Goal: Task Accomplishment & Management: Use online tool/utility

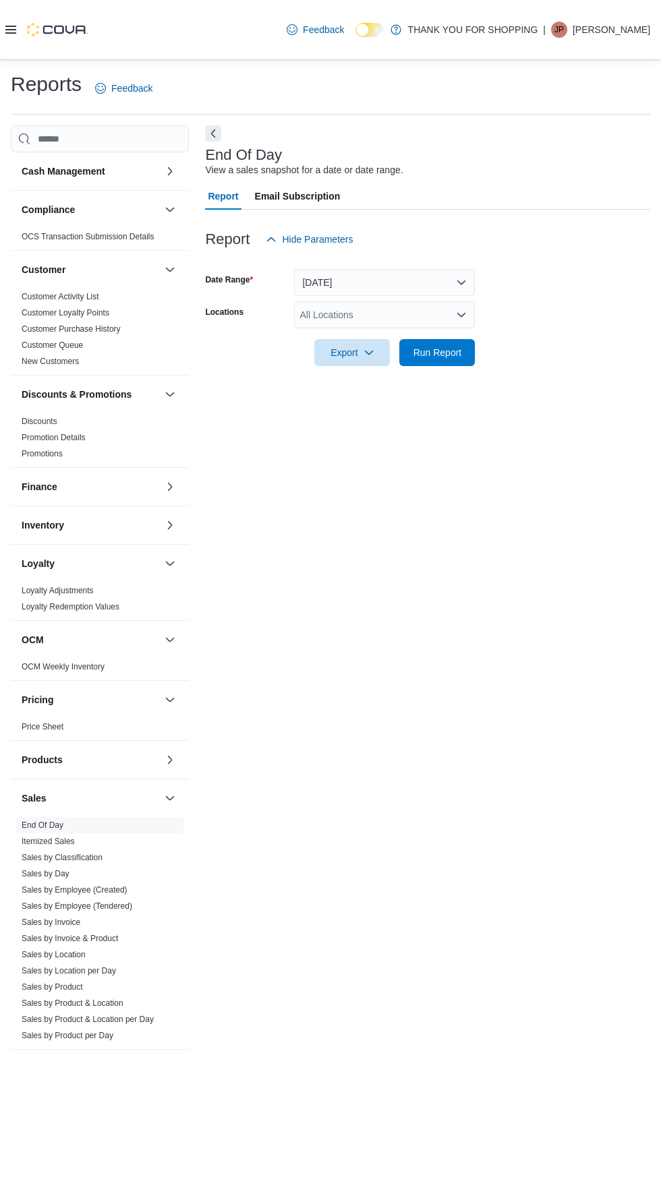
scroll to position [30, 0]
click at [469, 339] on button "Run Report" at bounding box center [437, 352] width 76 height 27
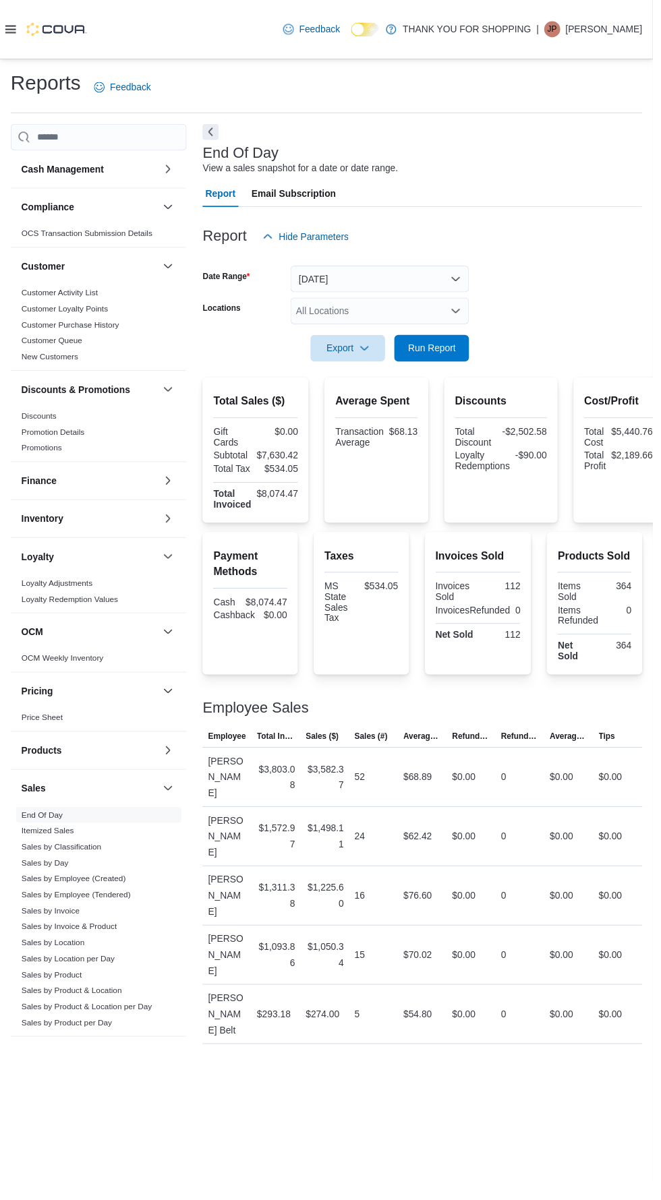
click at [442, 301] on div "All Locations" at bounding box center [384, 314] width 181 height 27
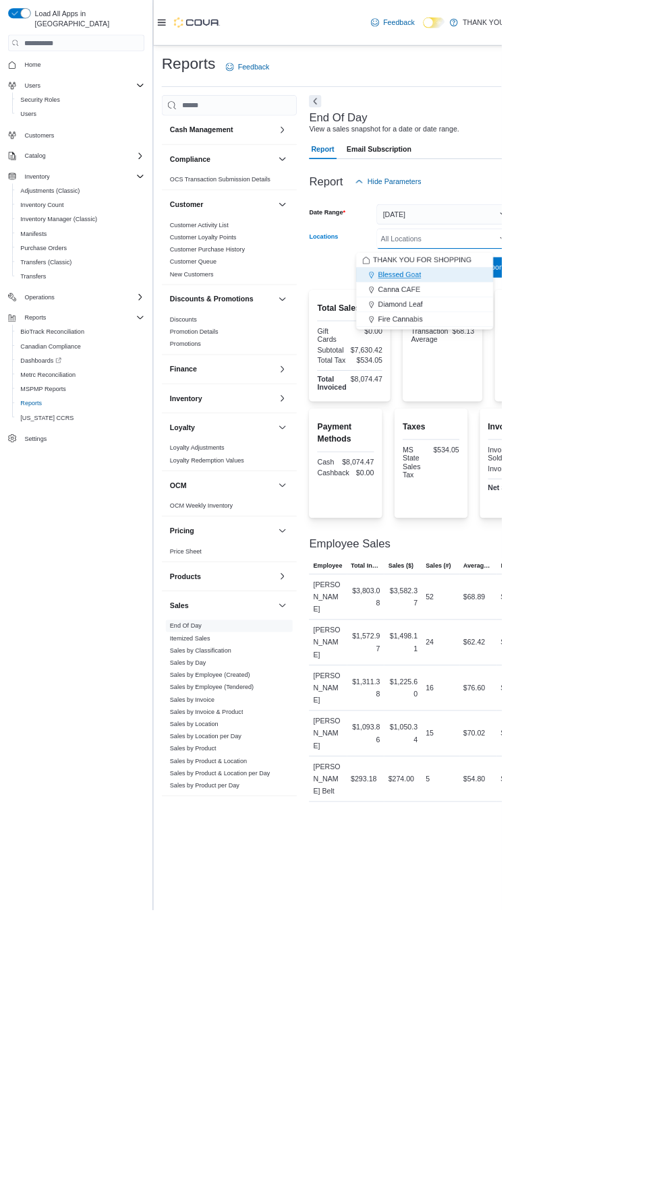
click at [562, 365] on div "Blessed Goat" at bounding box center [559, 361] width 165 height 13
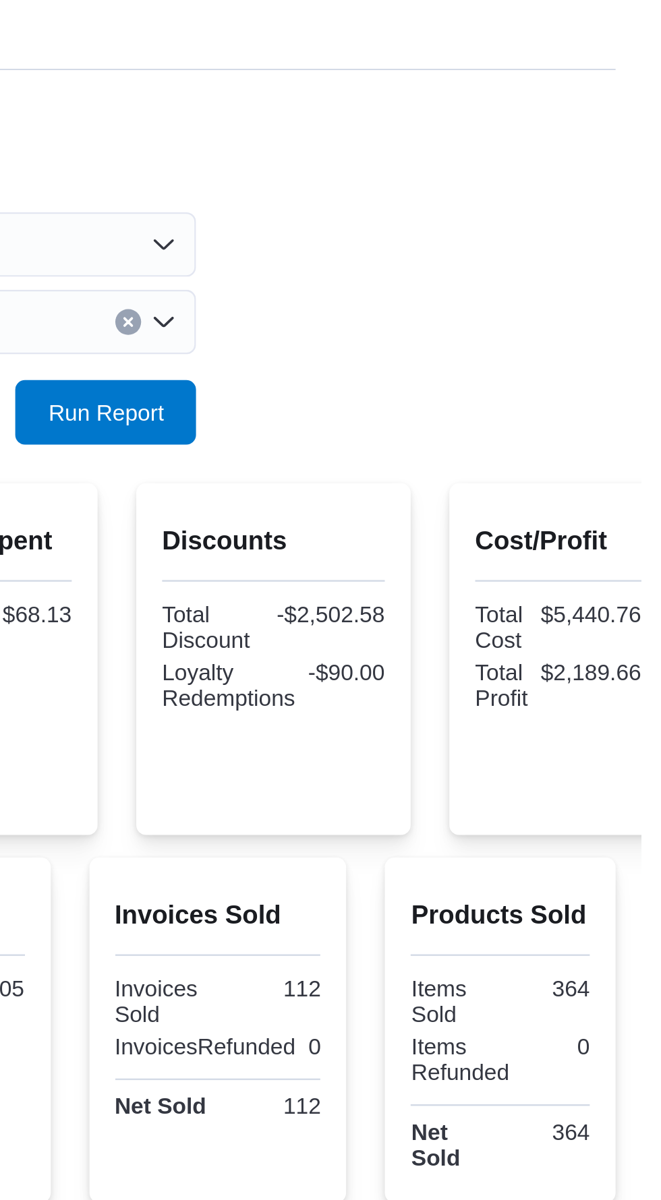
click at [611, 247] on div "Report Hide Parameters" at bounding box center [427, 239] width 445 height 27
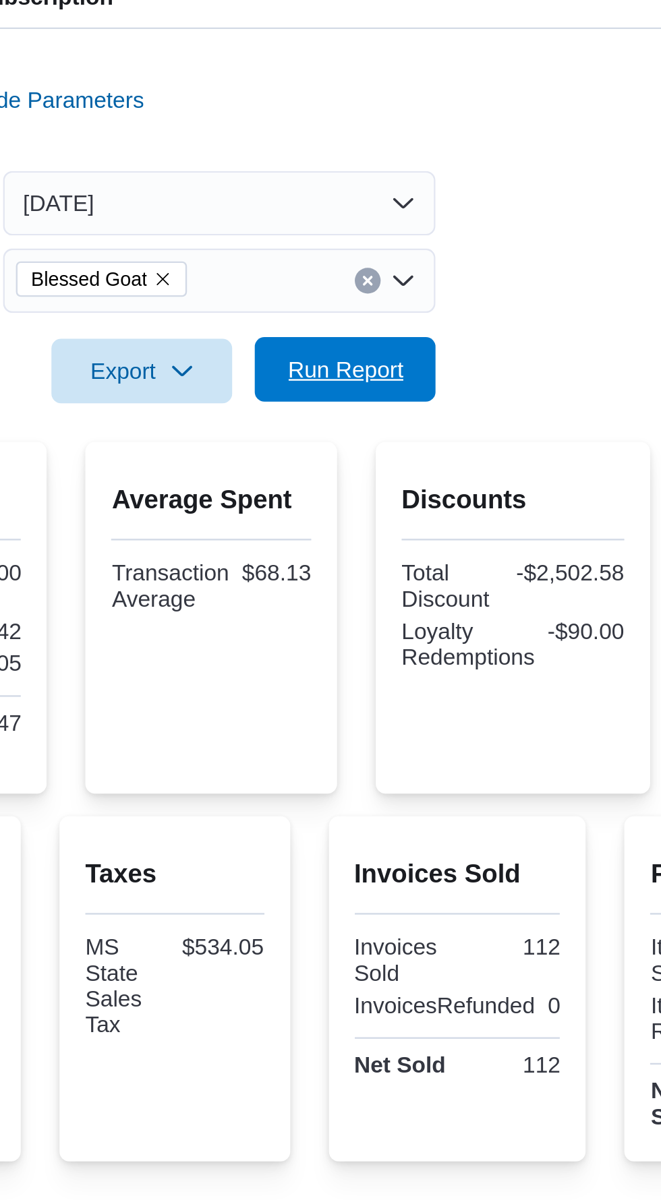
click at [463, 355] on span "Run Report" at bounding box center [436, 352] width 59 height 27
